Goal: Task Accomplishment & Management: Use online tool/utility

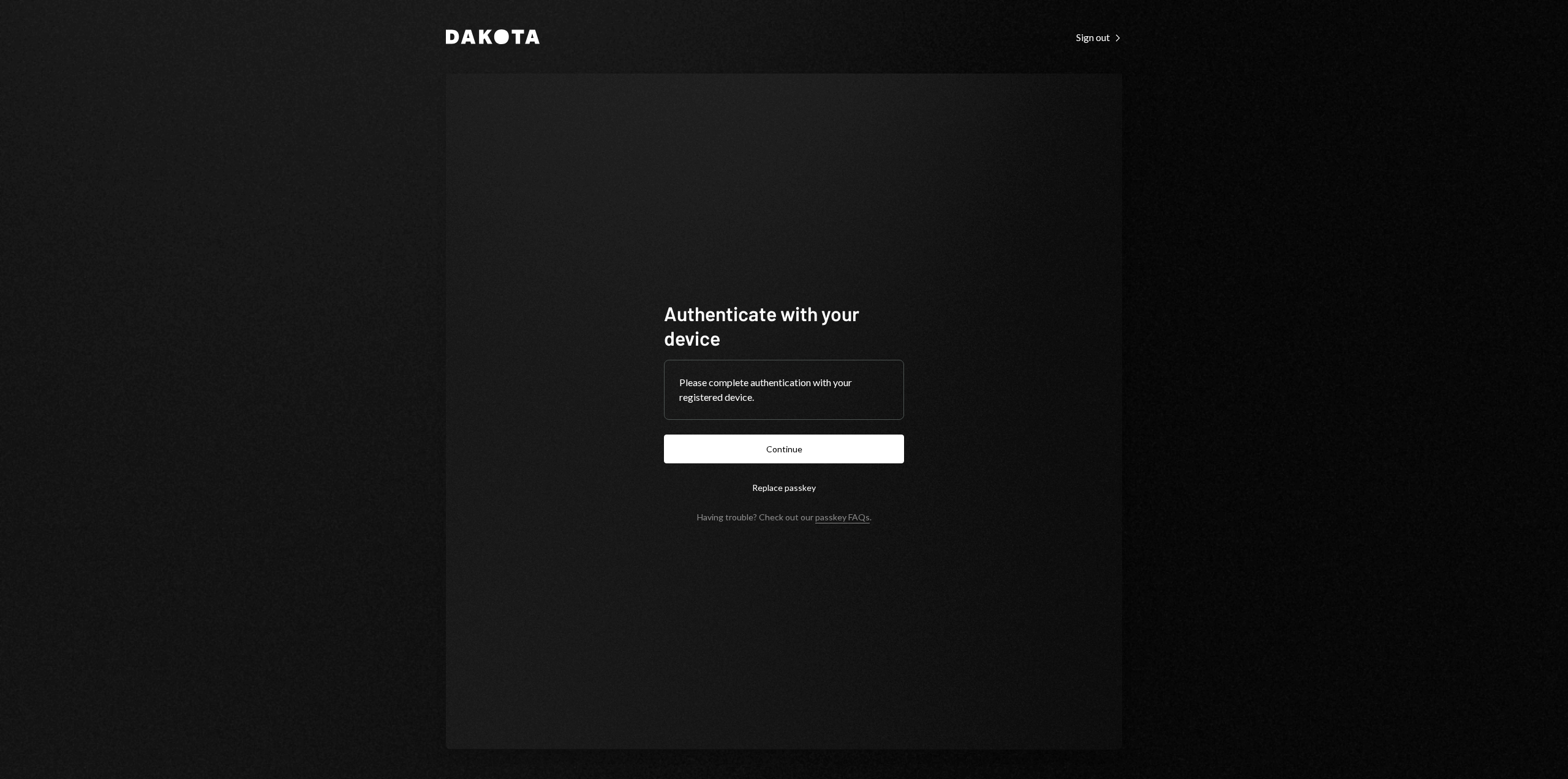
click at [760, 458] on button "Continue" at bounding box center [784, 449] width 240 height 29
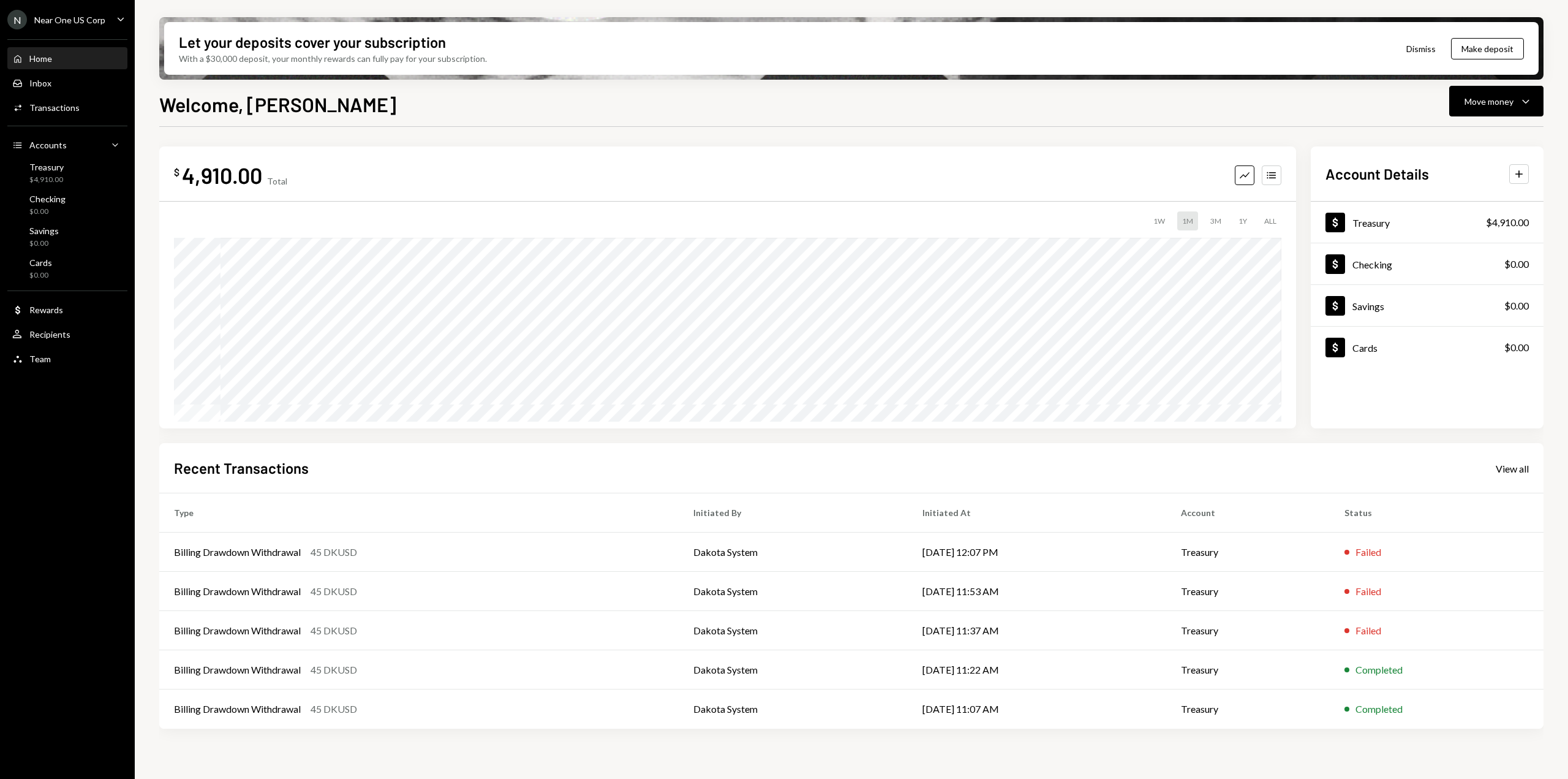
click at [57, 118] on div "Home Home Inbox Inbox Activities Transactions Accounts Accounts Caret Down Trea…" at bounding box center [67, 202] width 135 height 340
click at [60, 109] on div "Transactions" at bounding box center [54, 107] width 50 height 10
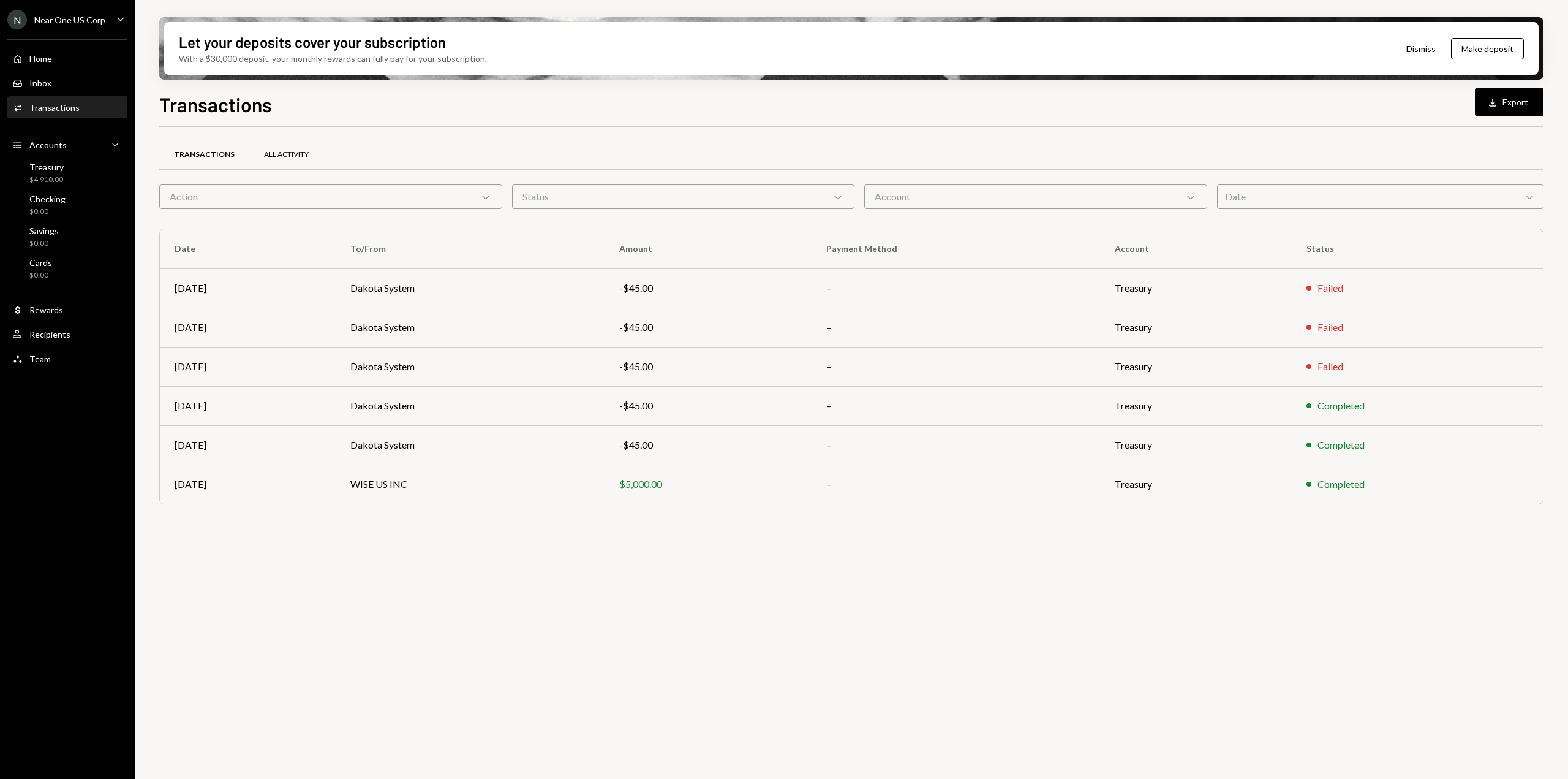
click at [272, 161] on div "All Activity" at bounding box center [286, 155] width 74 height 29
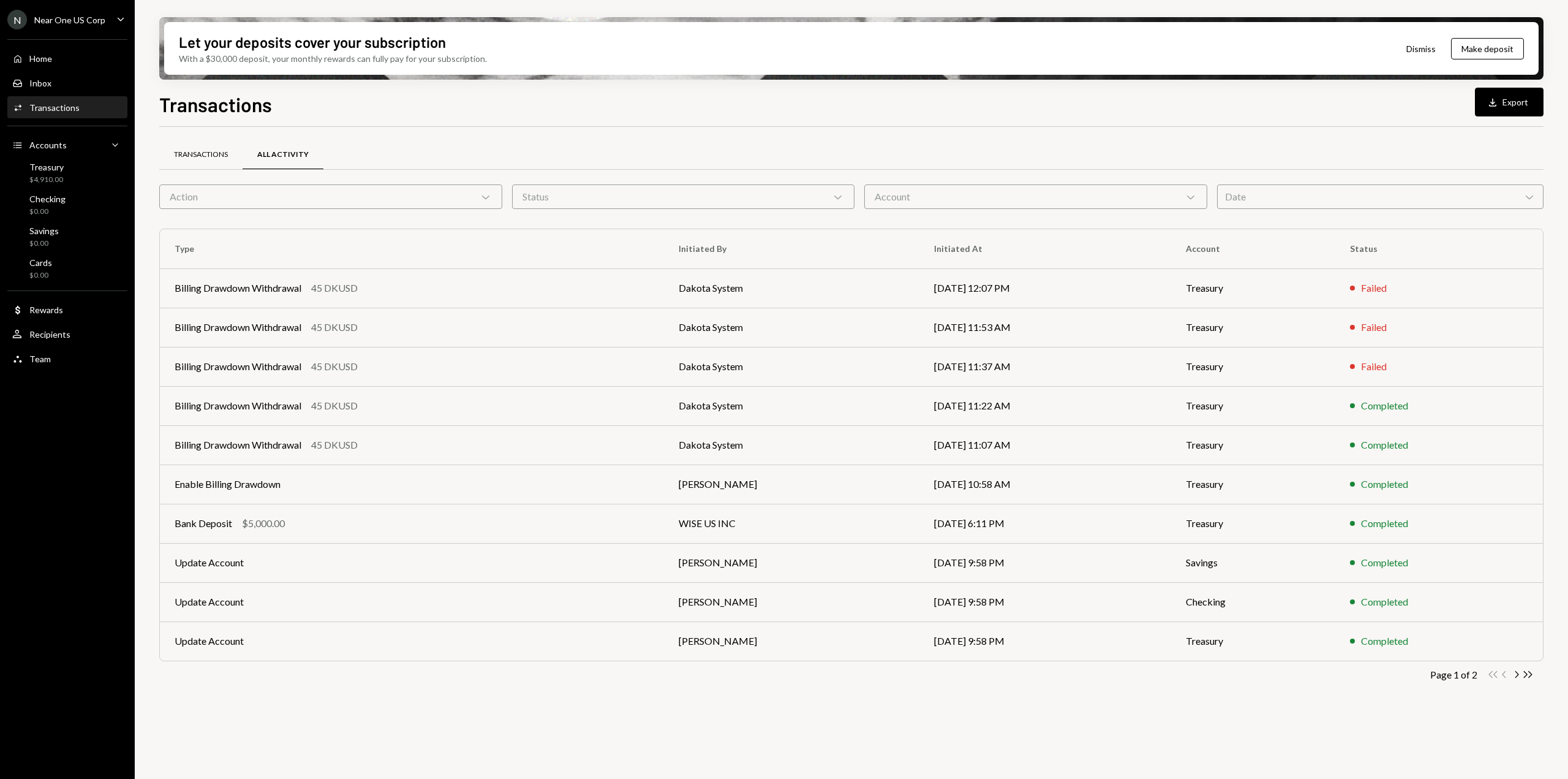
click at [204, 165] on div "Transactions" at bounding box center [201, 155] width 83 height 29
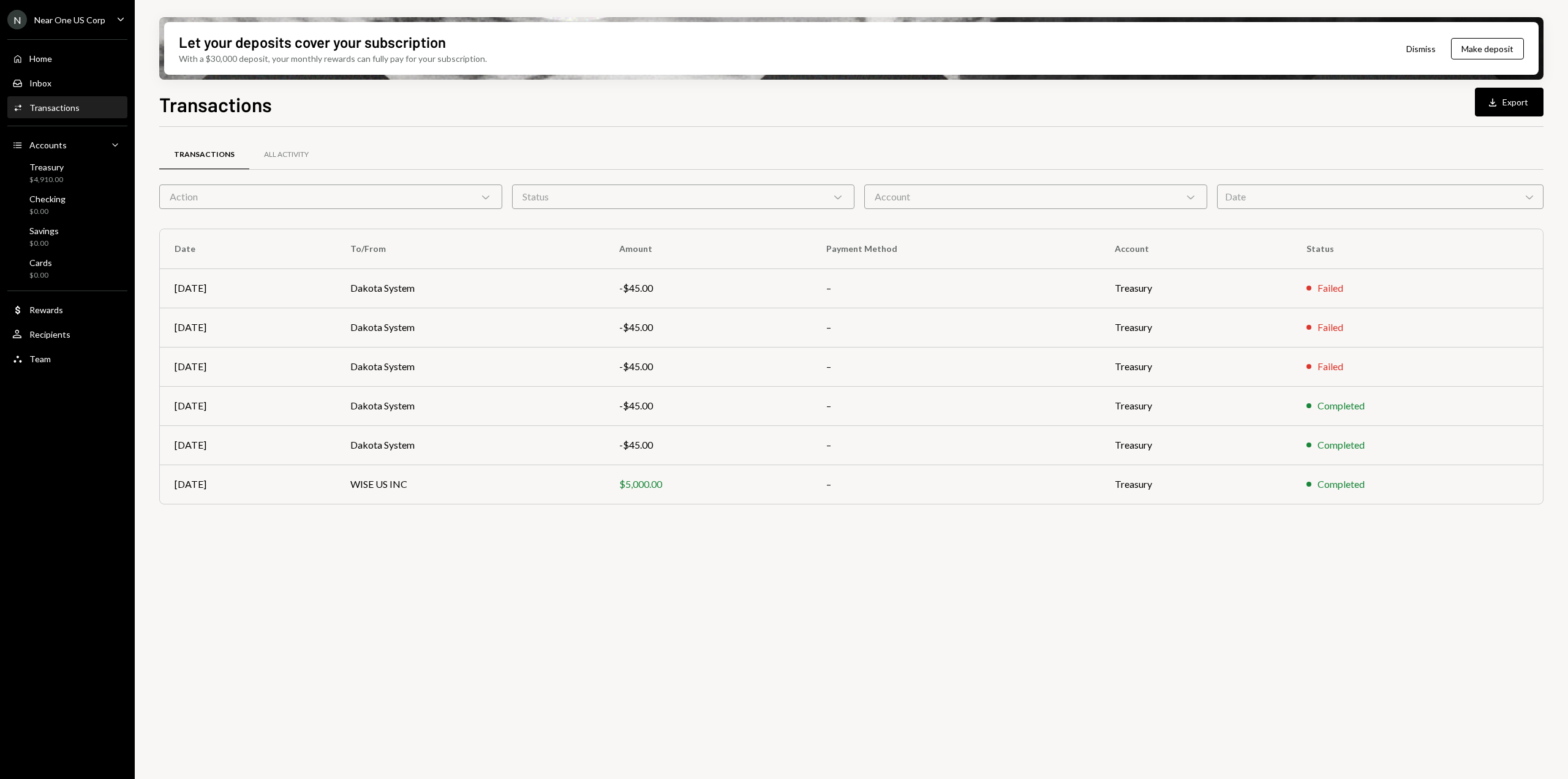
click at [497, 203] on div "Action Chevron Down" at bounding box center [331, 196] width 343 height 24
click at [927, 104] on div "Transactions Download Export" at bounding box center [852, 103] width 1385 height 27
click at [1523, 103] on button "Download Export" at bounding box center [1509, 102] width 68 height 29
click at [534, 673] on div "Transactions All Activity Action Chevron Down Status Chevron Down Account Chevr…" at bounding box center [852, 459] width 1385 height 666
